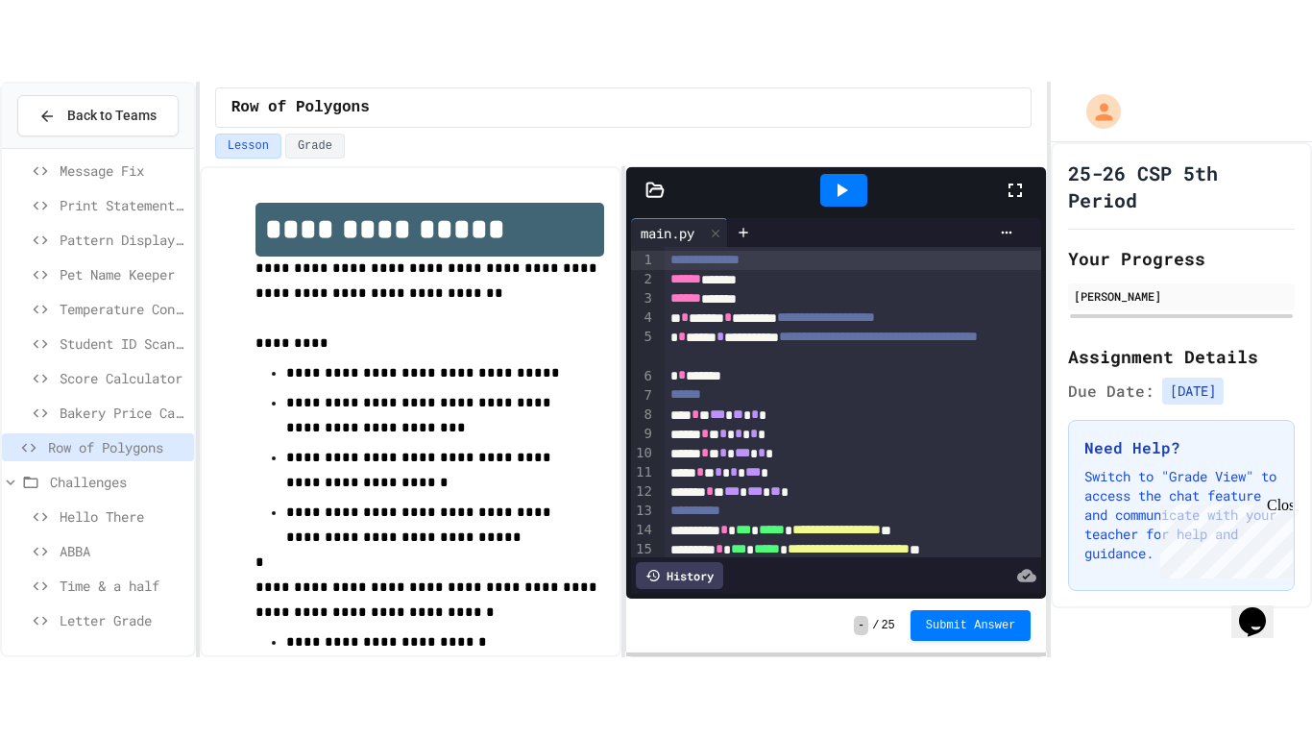
scroll to position [228, 0]
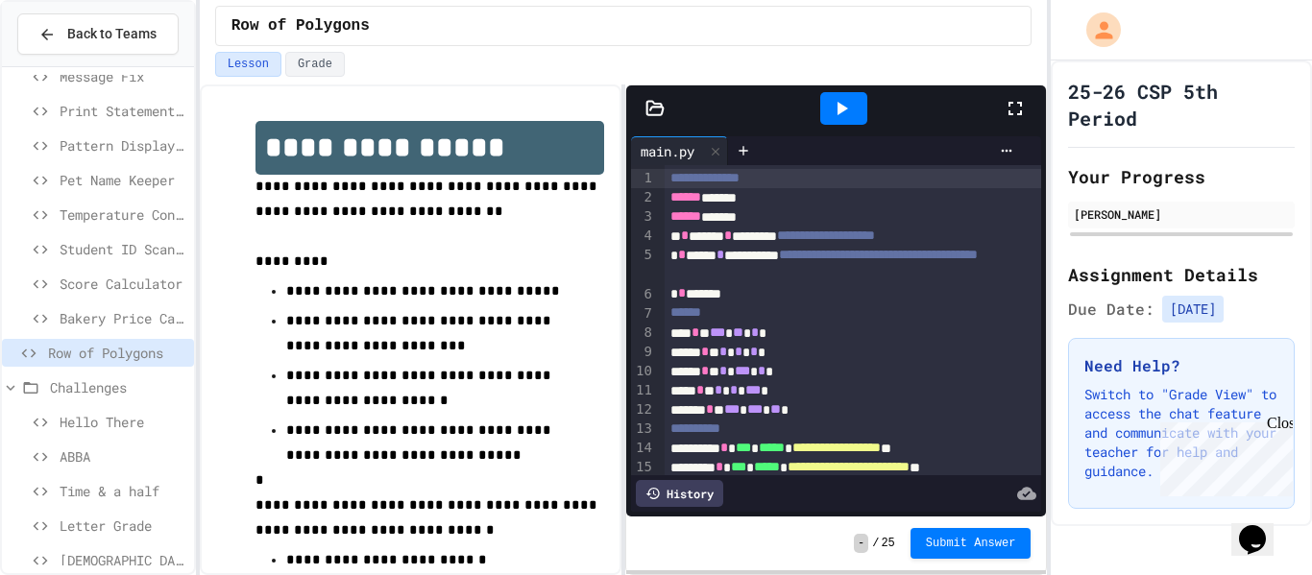
click at [1011, 105] on icon at bounding box center [1015, 108] width 13 height 13
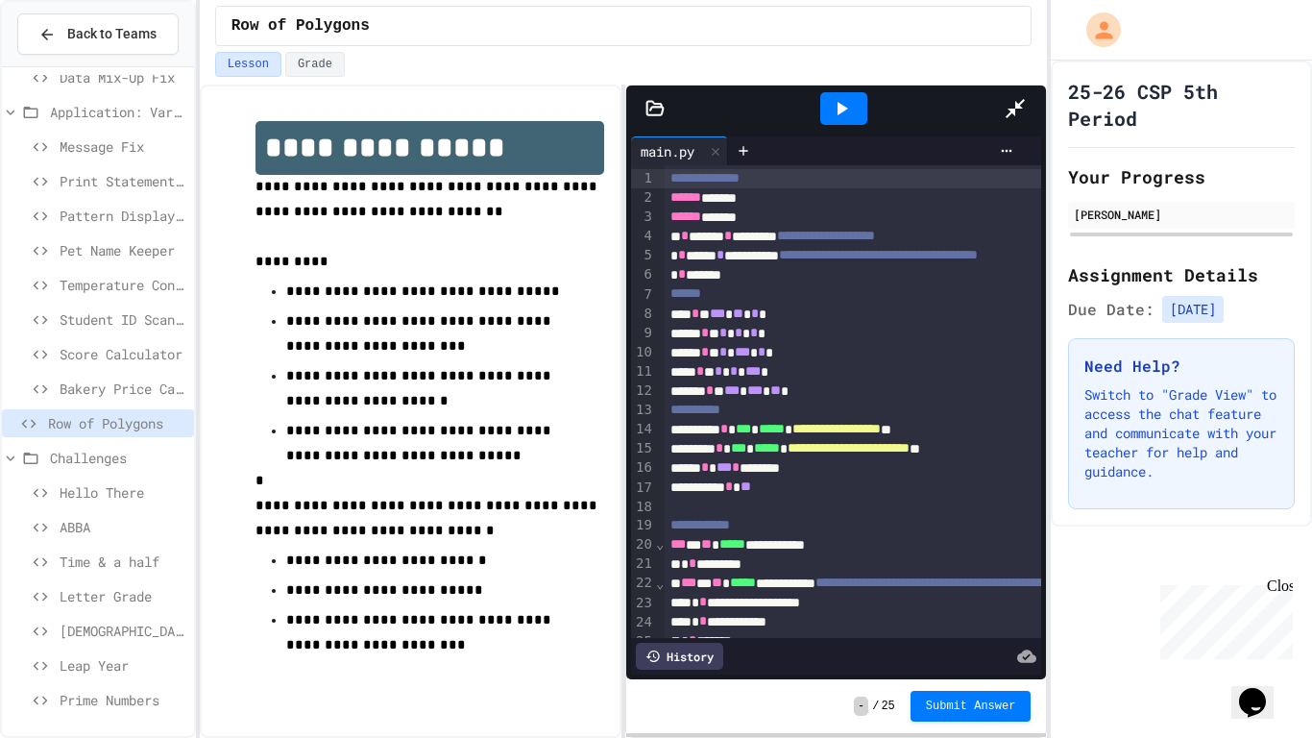
scroll to position [158, 0]
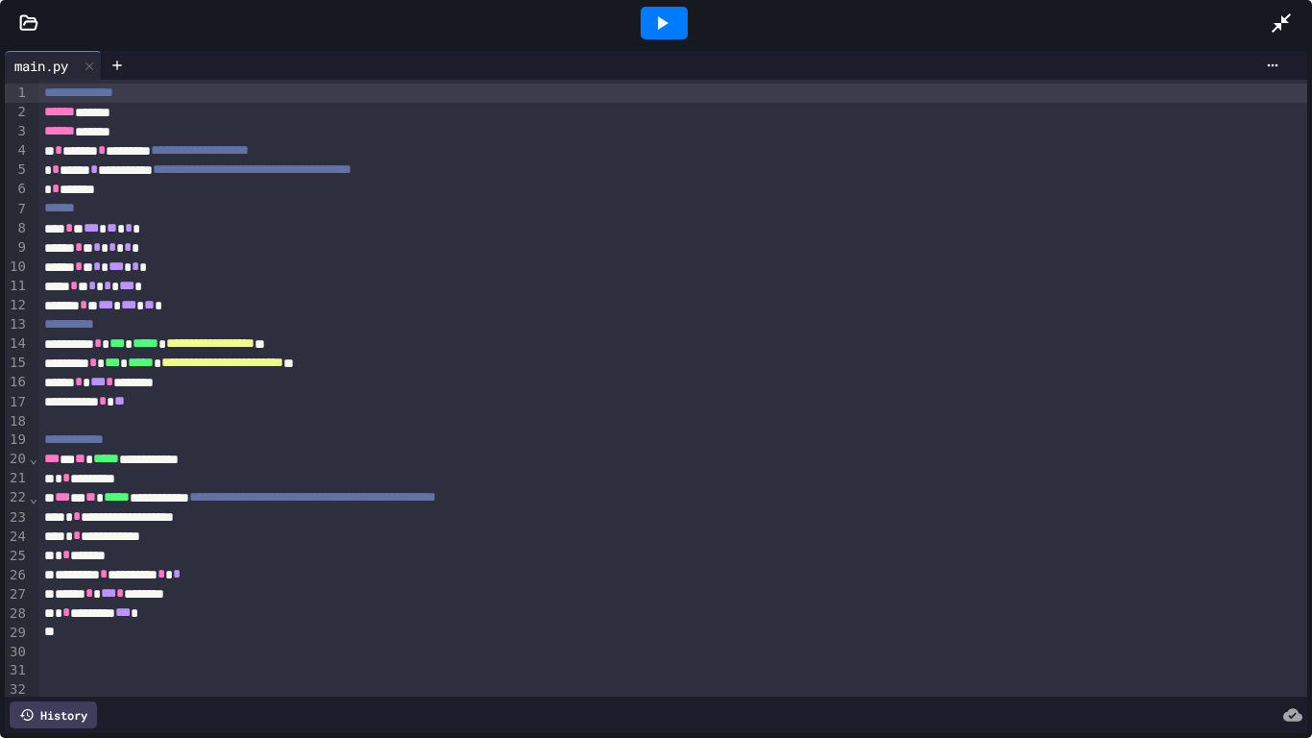
click at [656, 20] on icon at bounding box center [661, 23] width 23 height 23
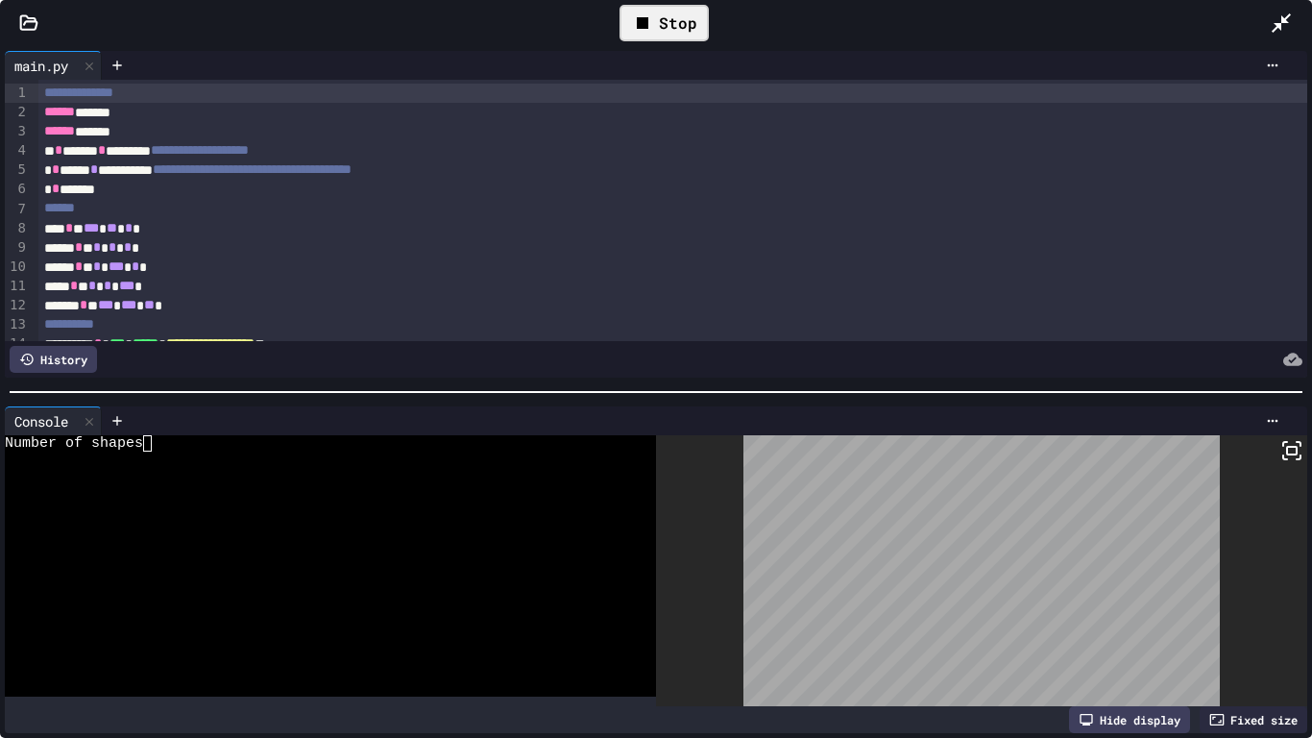
click at [193, 468] on div at bounding box center [320, 476] width 631 height 16
click at [93, 425] on icon at bounding box center [89, 421] width 13 height 13
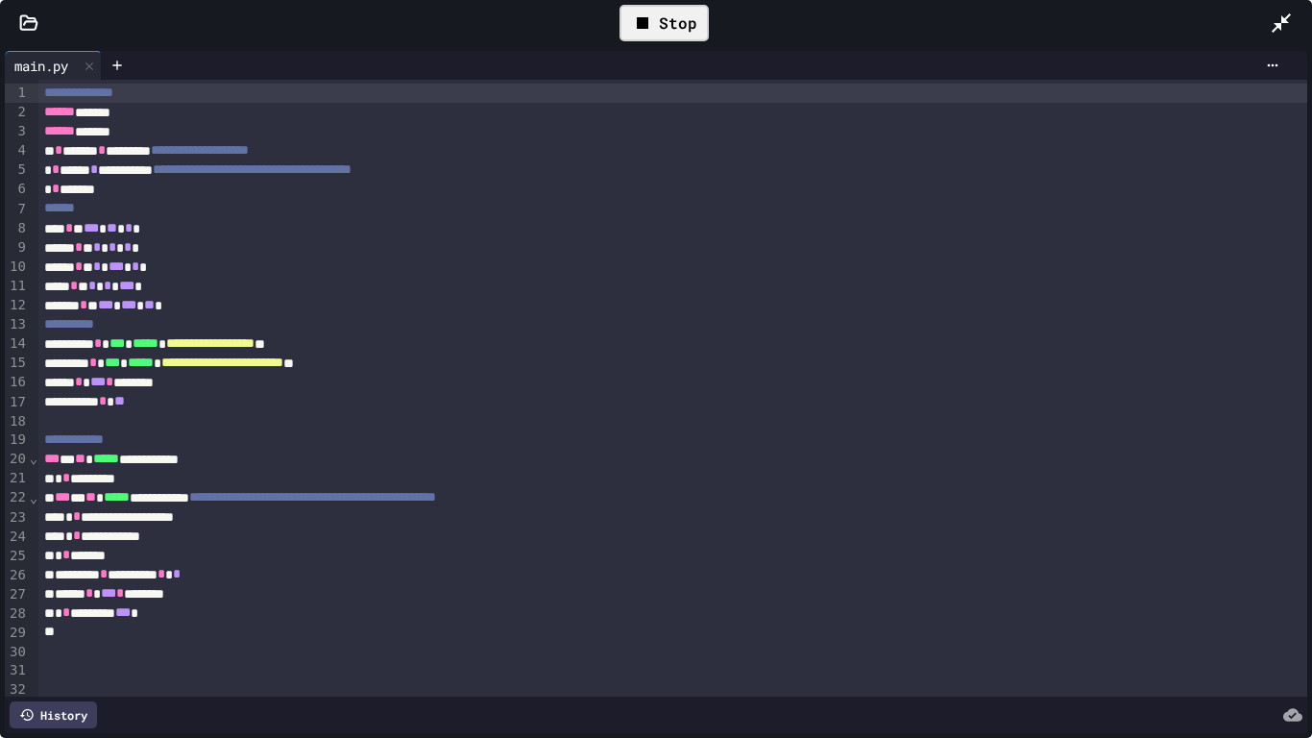
click at [657, 21] on div "Stop" at bounding box center [664, 23] width 89 height 37
click at [658, 21] on icon at bounding box center [663, 22] width 11 height 13
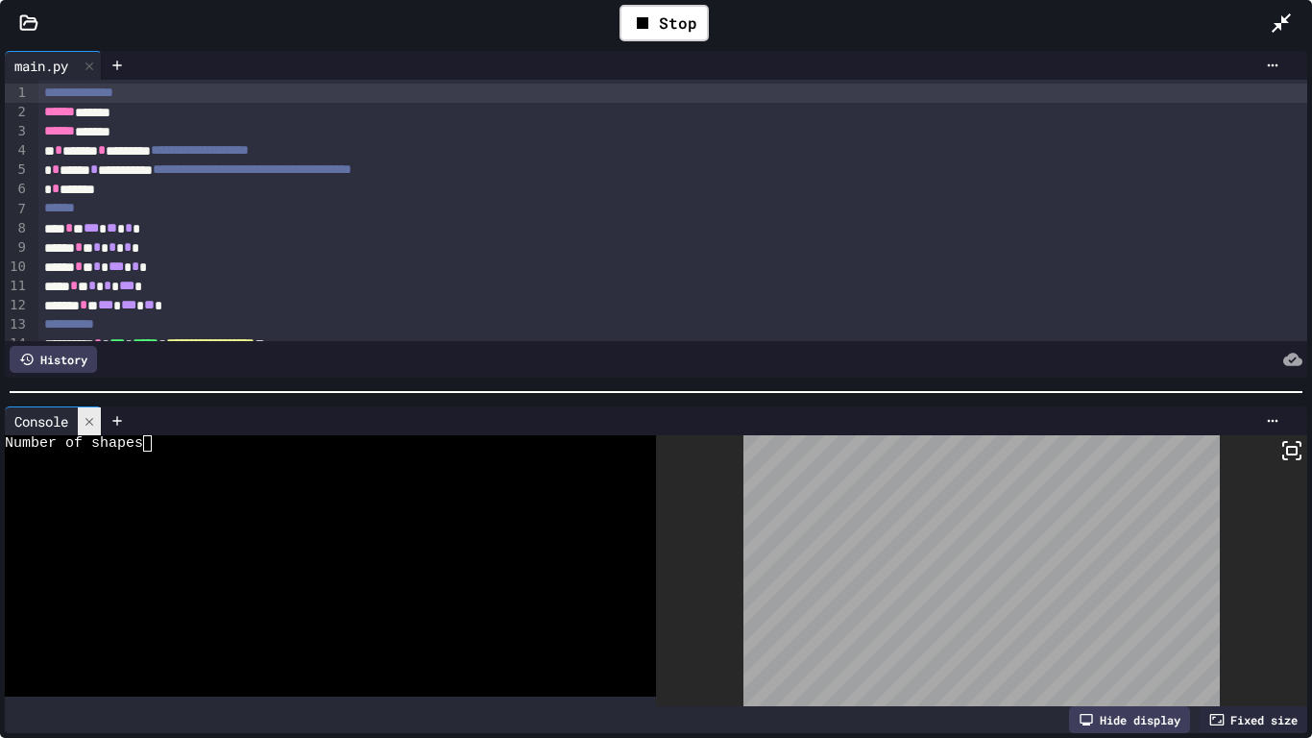
click at [91, 417] on icon at bounding box center [89, 421] width 13 height 13
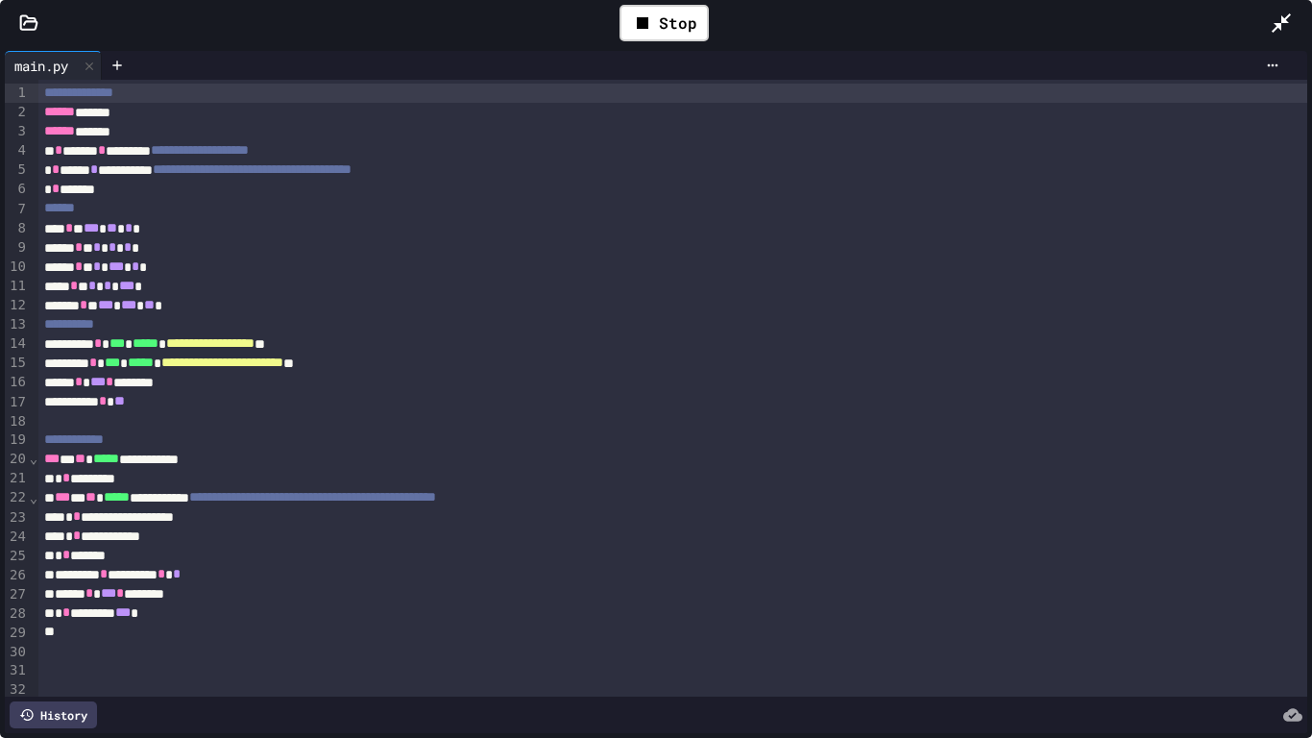
click at [255, 347] on span "**********" at bounding box center [210, 342] width 88 height 13
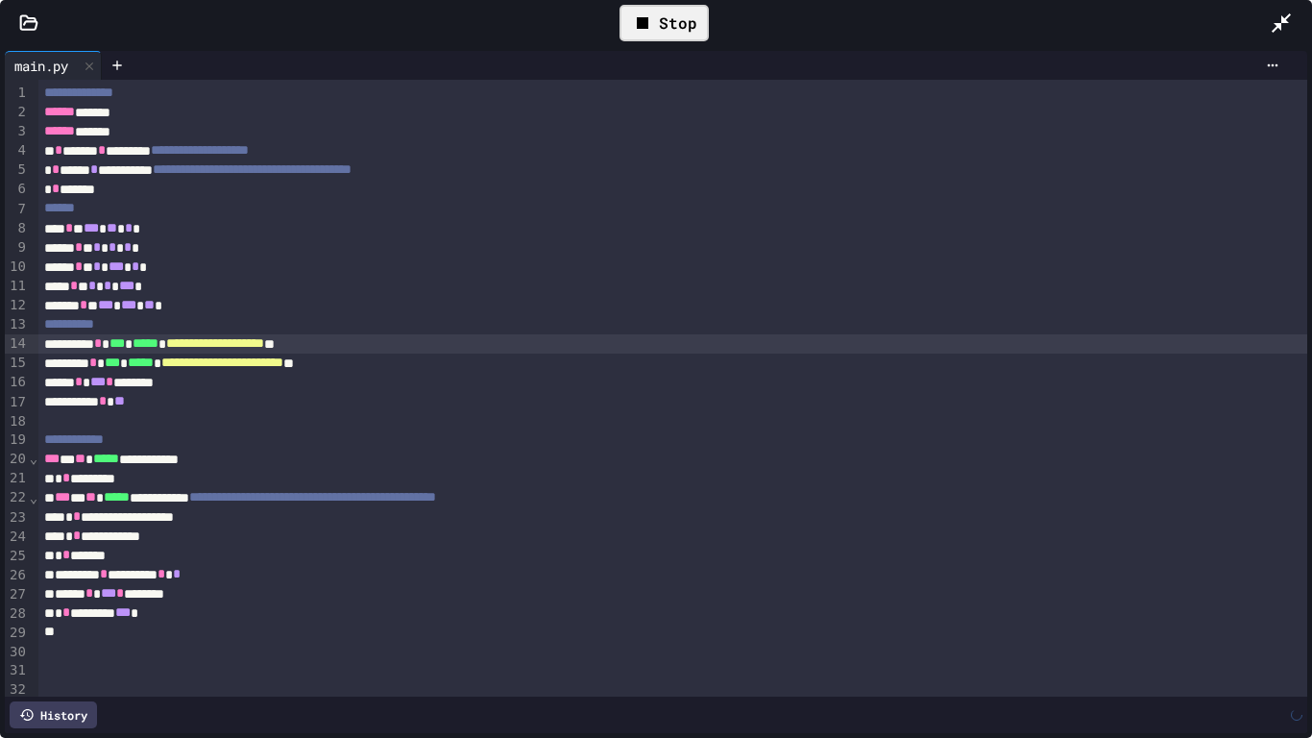
click at [646, 22] on icon at bounding box center [643, 23] width 12 height 12
click at [647, 22] on div at bounding box center [664, 23] width 47 height 33
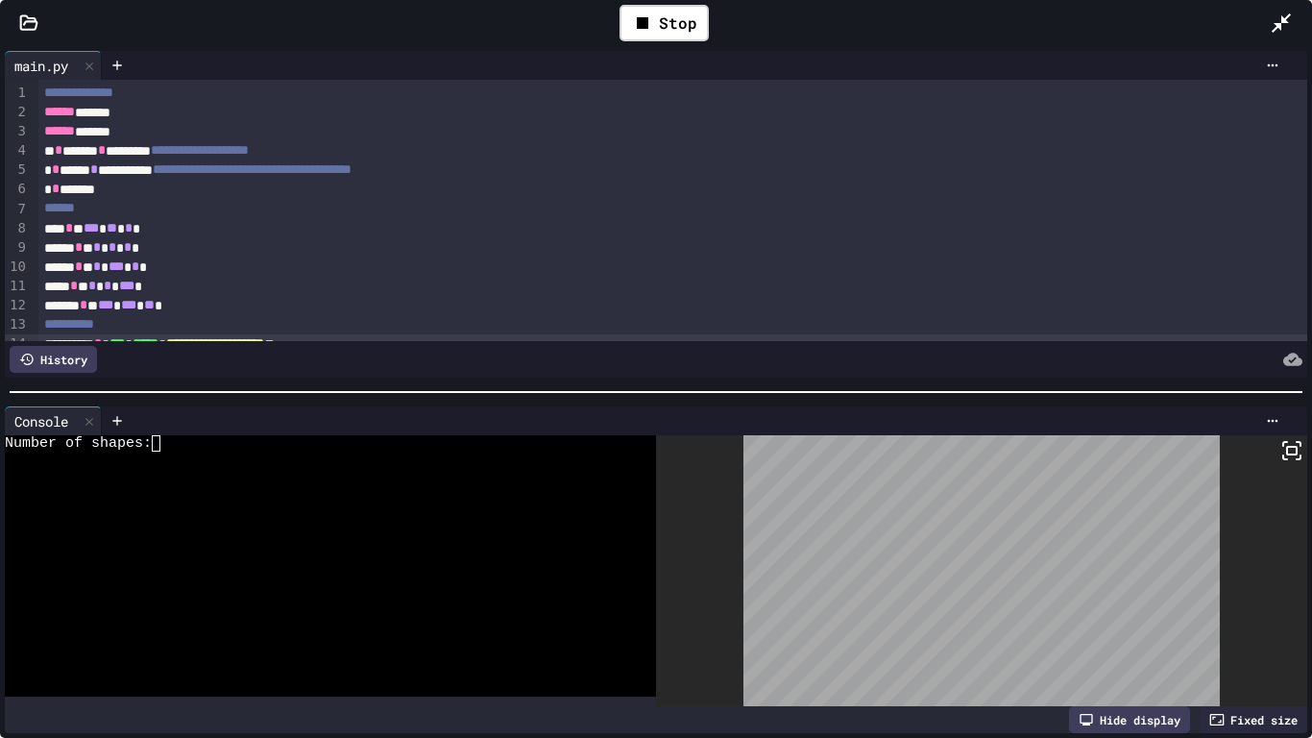
click at [264, 476] on div at bounding box center [320, 476] width 631 height 16
click at [91, 426] on icon at bounding box center [89, 421] width 13 height 13
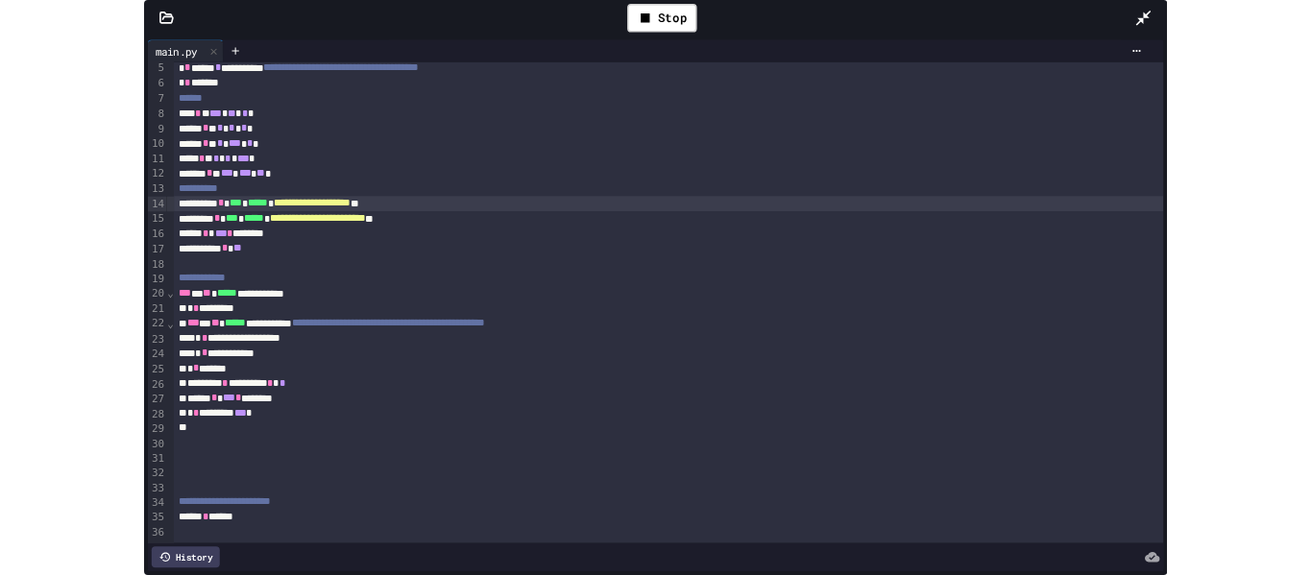
scroll to position [75, 0]
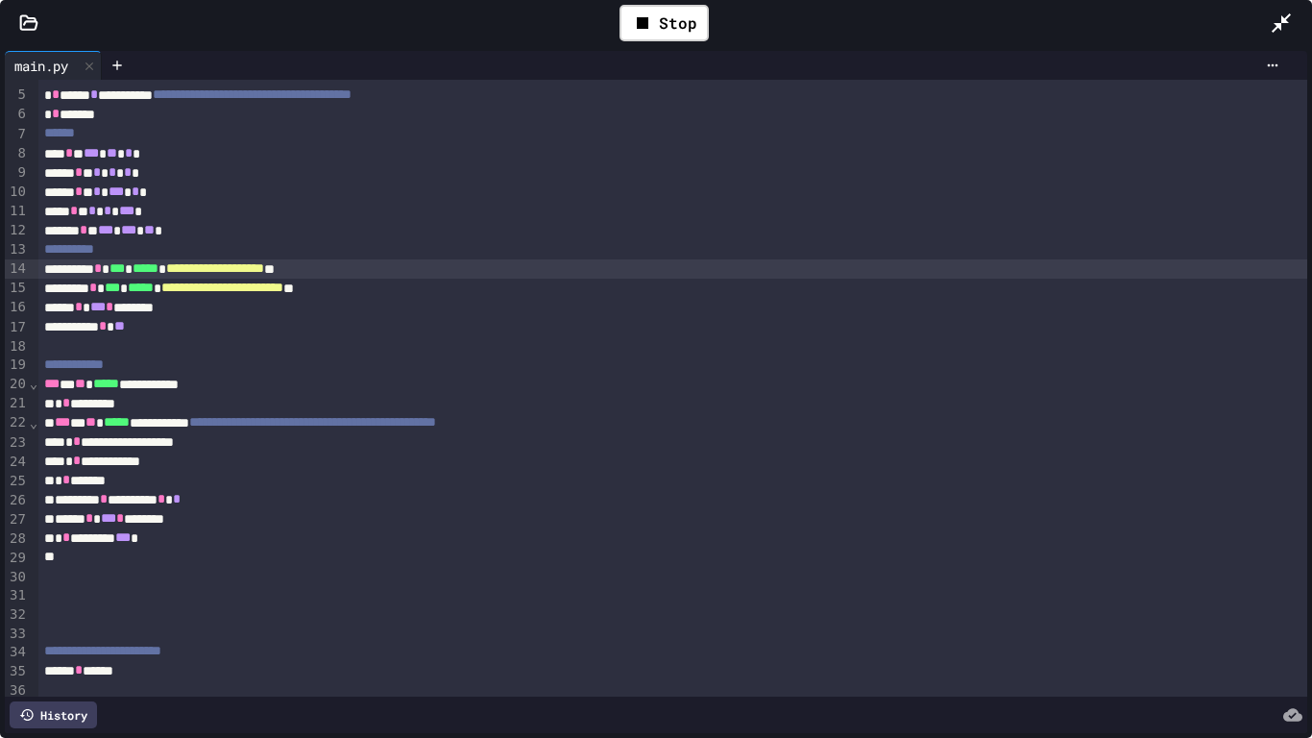
click at [179, 409] on div "* * *********" at bounding box center [673, 403] width 1270 height 19
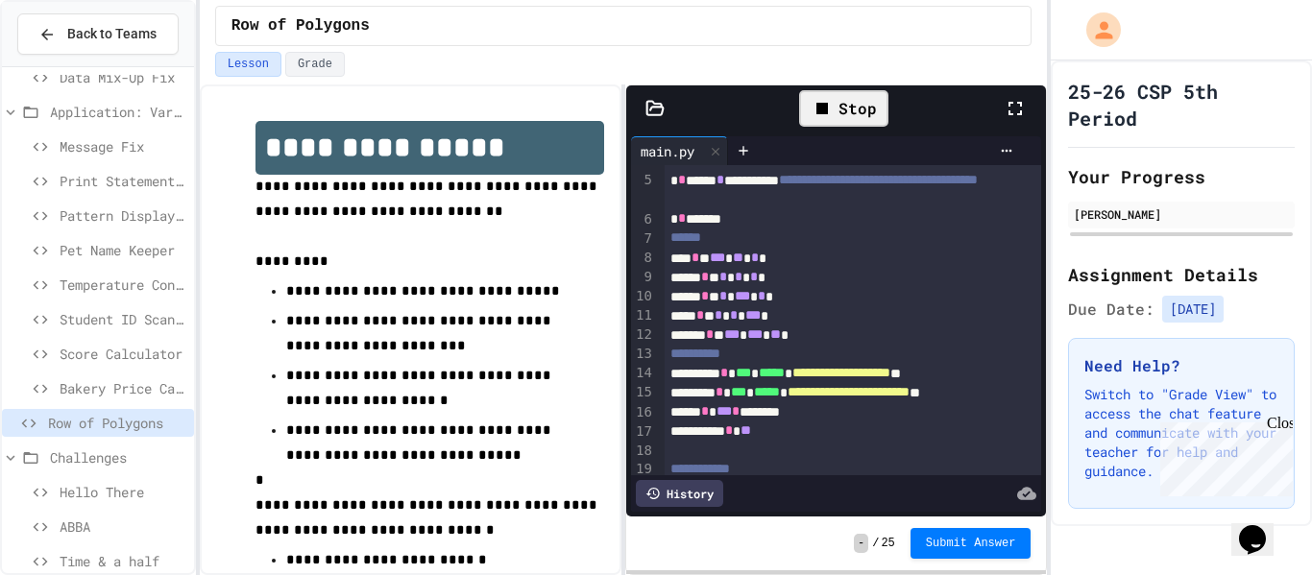
click at [808, 113] on div "Stop" at bounding box center [843, 108] width 89 height 37
